Goal: Information Seeking & Learning: Check status

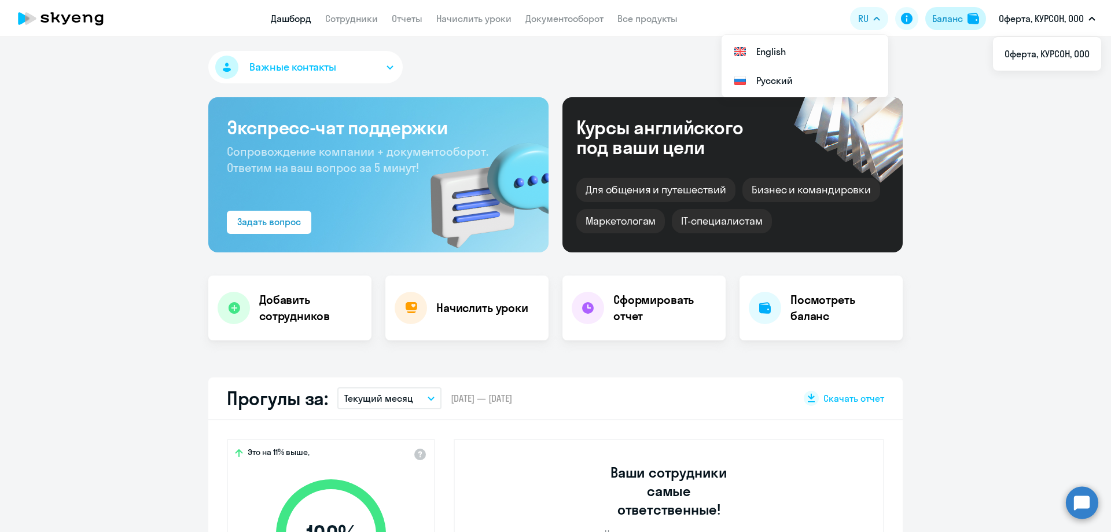
select select "30"
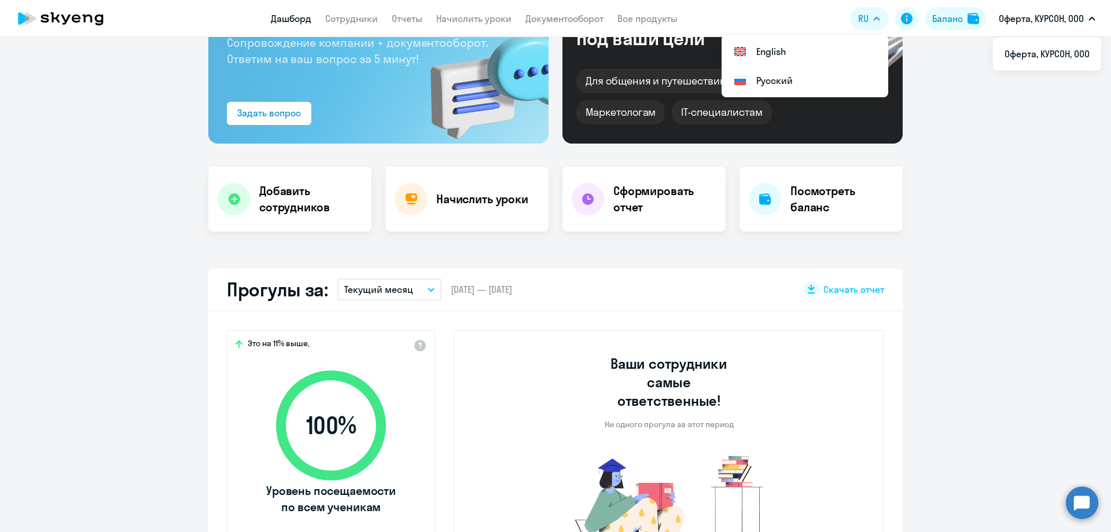
scroll to position [116, 0]
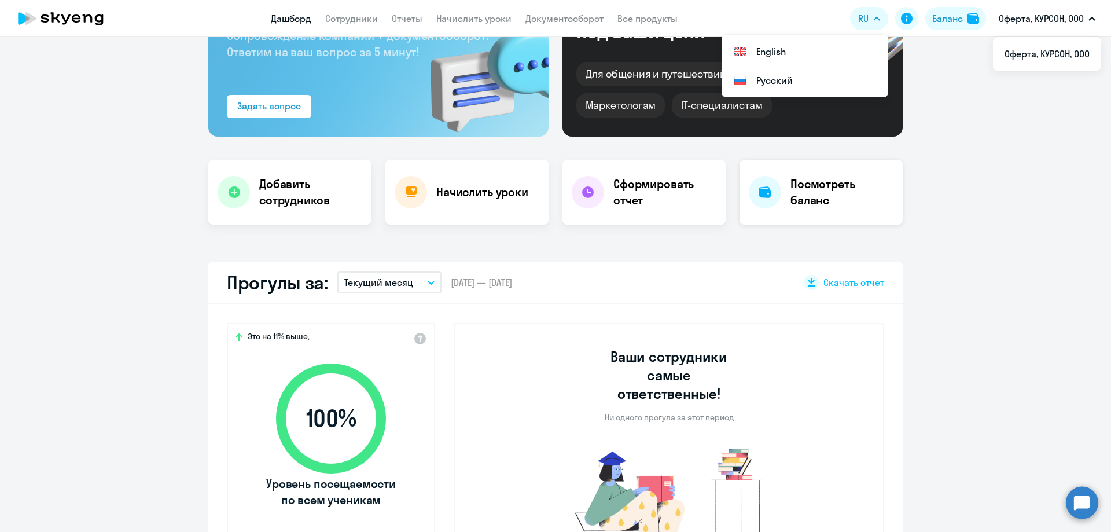
click at [774, 174] on div "Посмотреть баланс" at bounding box center [821, 192] width 163 height 65
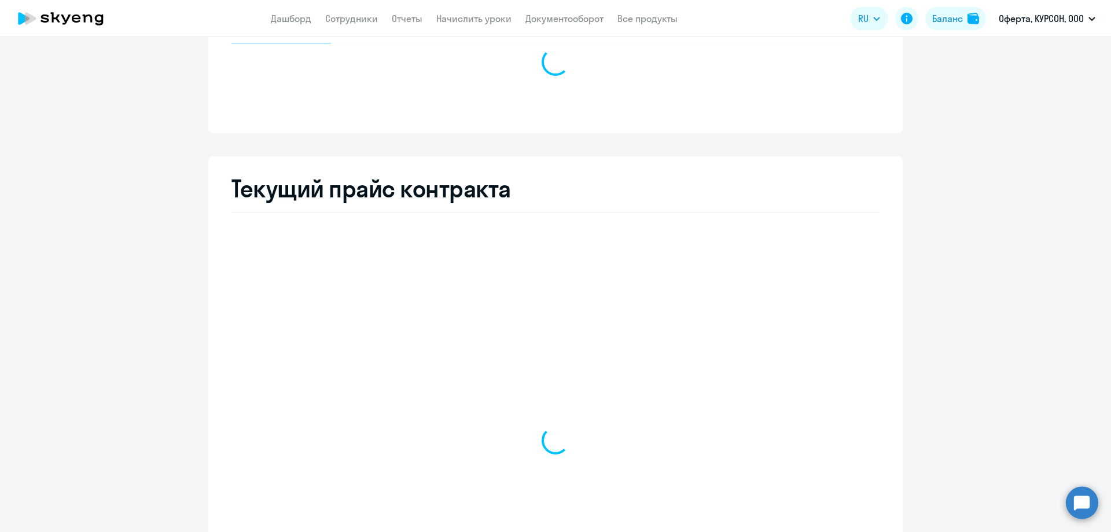
select select "english_adult_not_native_speaker"
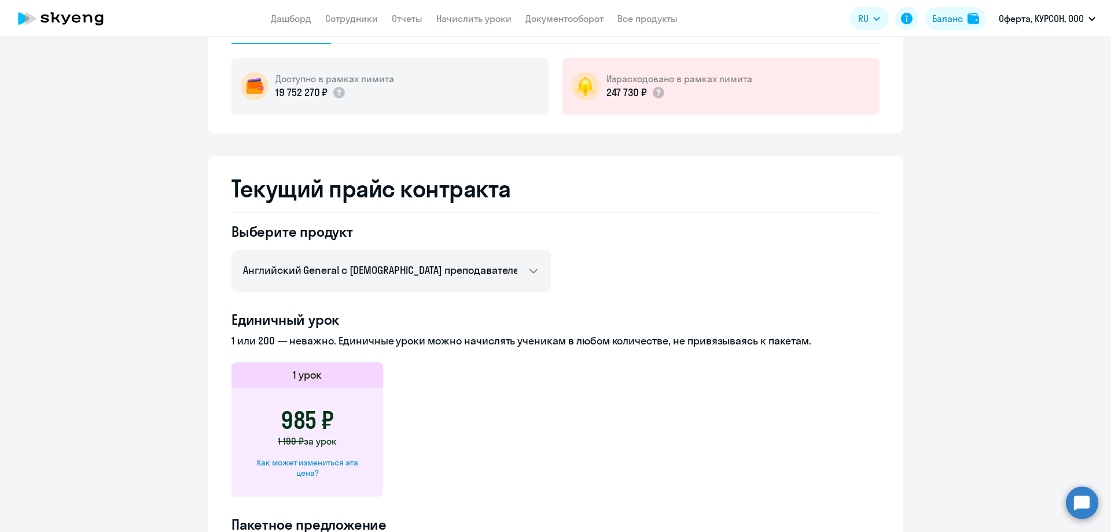
click at [85, 14] on icon at bounding box center [61, 18] width 102 height 29
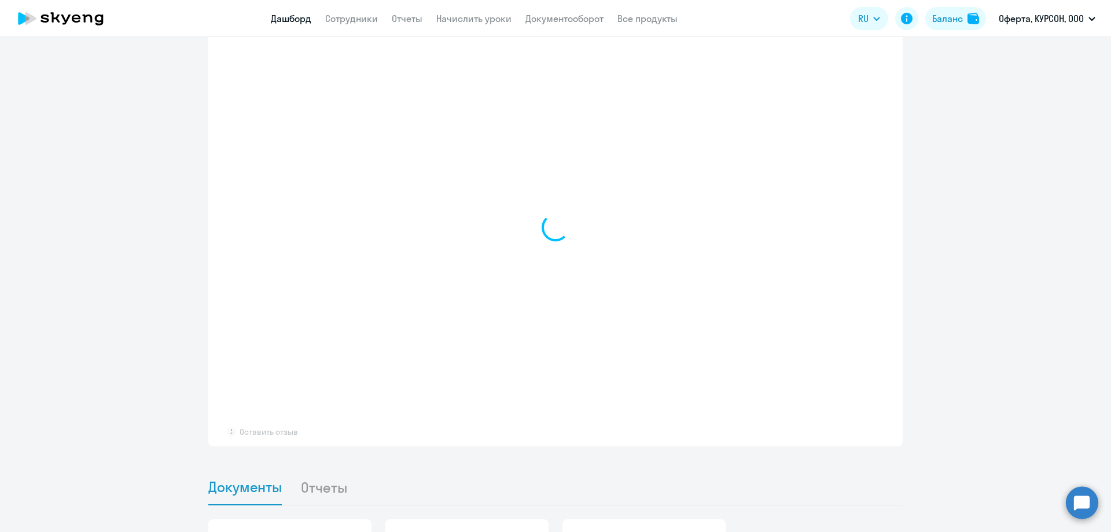
scroll to position [936, 0]
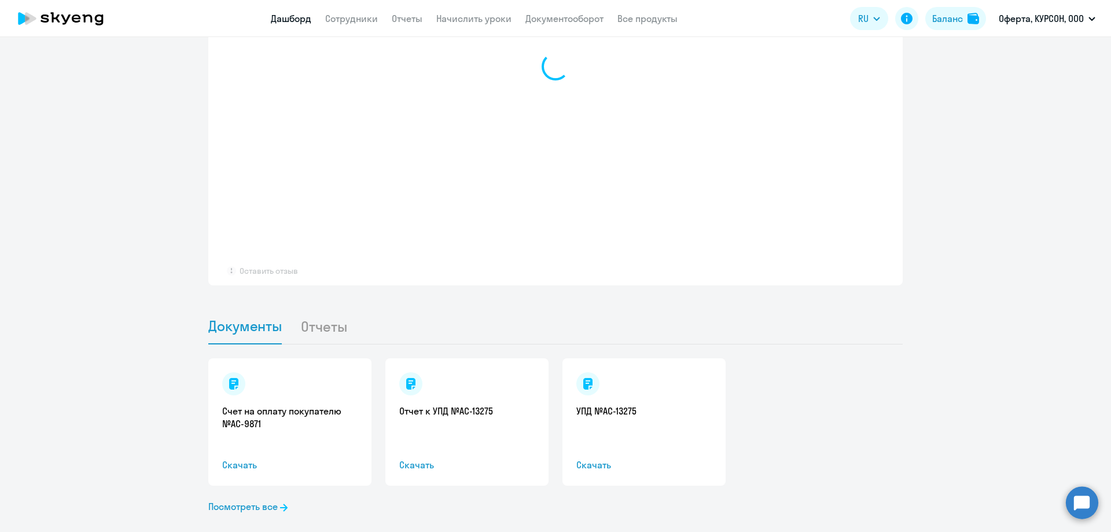
select select "30"
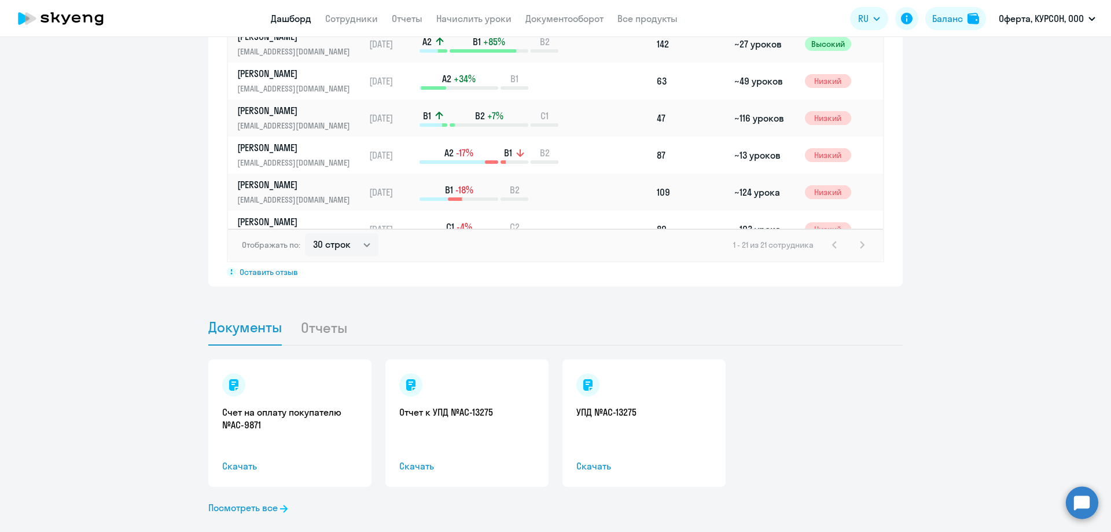
scroll to position [938, 0]
click at [327, 308] on li "Отчеты" at bounding box center [332, 325] width 65 height 35
click at [318, 313] on li "Отчеты" at bounding box center [332, 325] width 65 height 35
click at [319, 308] on li "Отчеты" at bounding box center [332, 325] width 65 height 35
click at [265, 499] on link "Посмотреть все" at bounding box center [247, 506] width 79 height 14
